Goal: Information Seeking & Learning: Stay updated

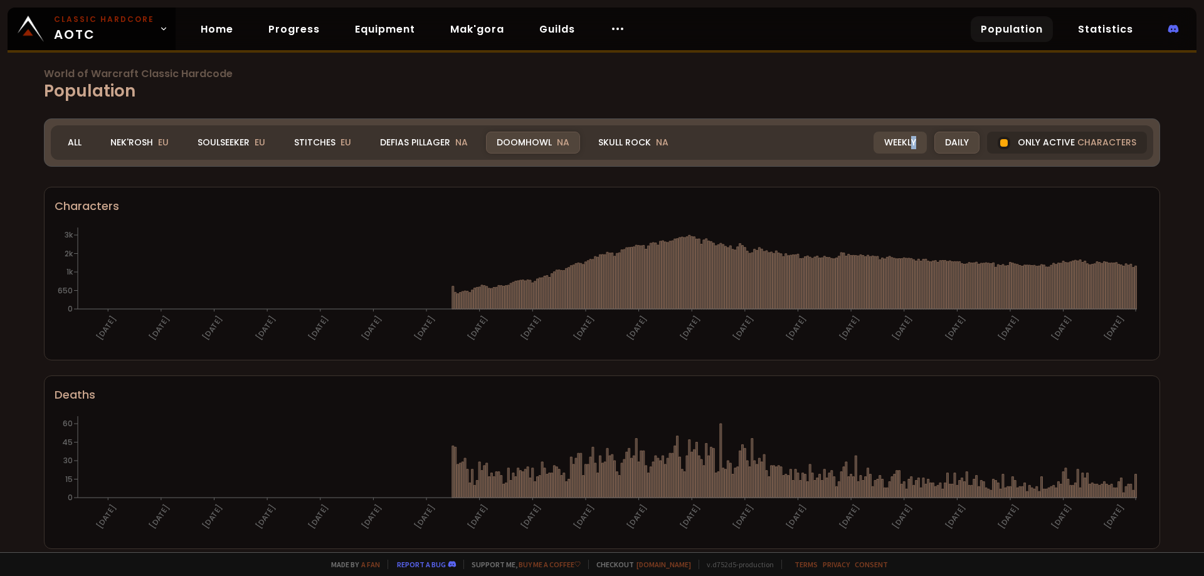
click at [906, 149] on div "Weekly" at bounding box center [899, 143] width 53 height 22
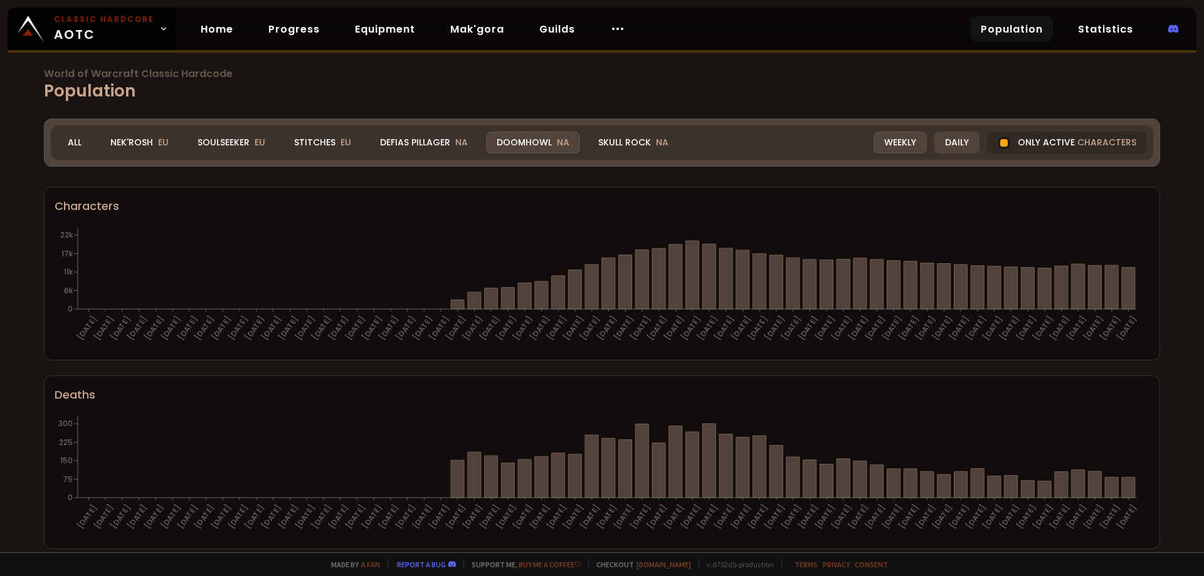
click at [944, 145] on div "Daily" at bounding box center [956, 143] width 45 height 22
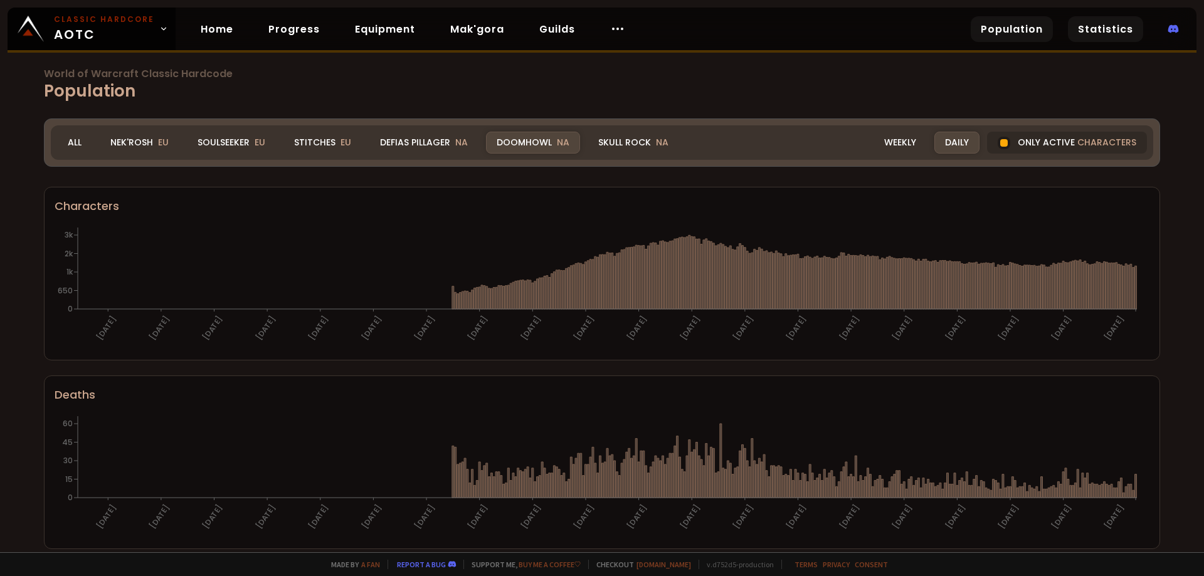
click at [1087, 27] on link "Statistics" at bounding box center [1105, 29] width 75 height 26
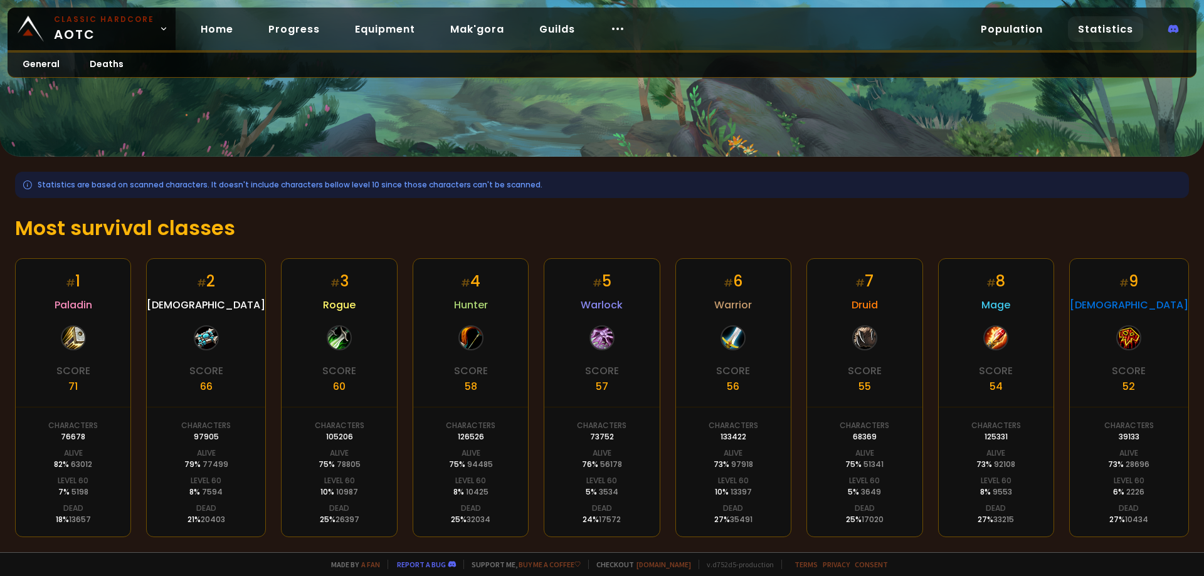
scroll to position [186, 0]
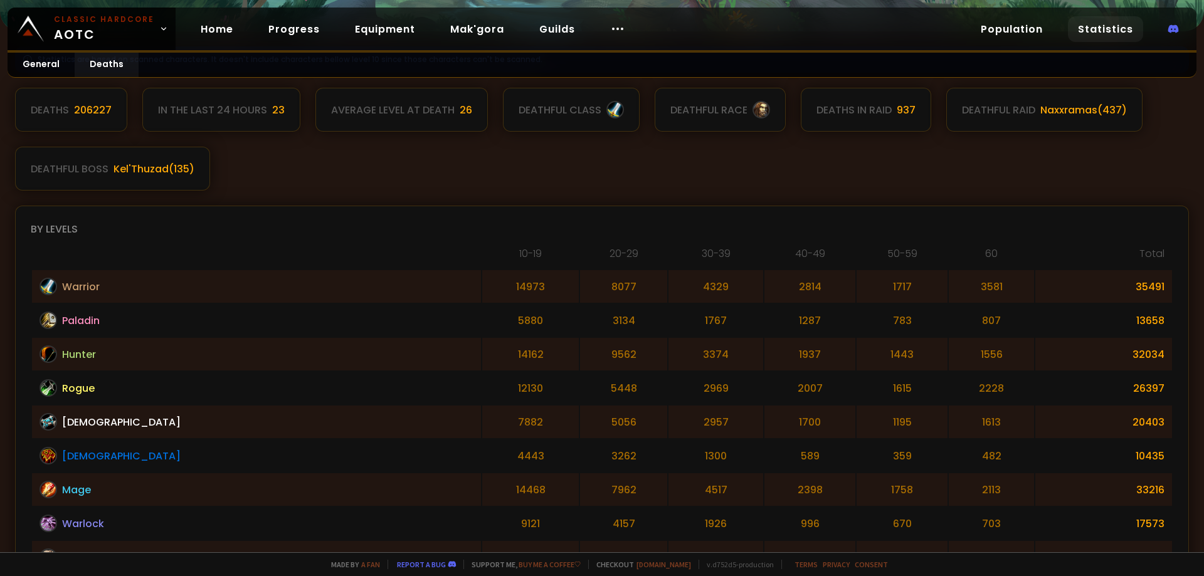
scroll to position [251, 0]
